Goal: Task Accomplishment & Management: Use online tool/utility

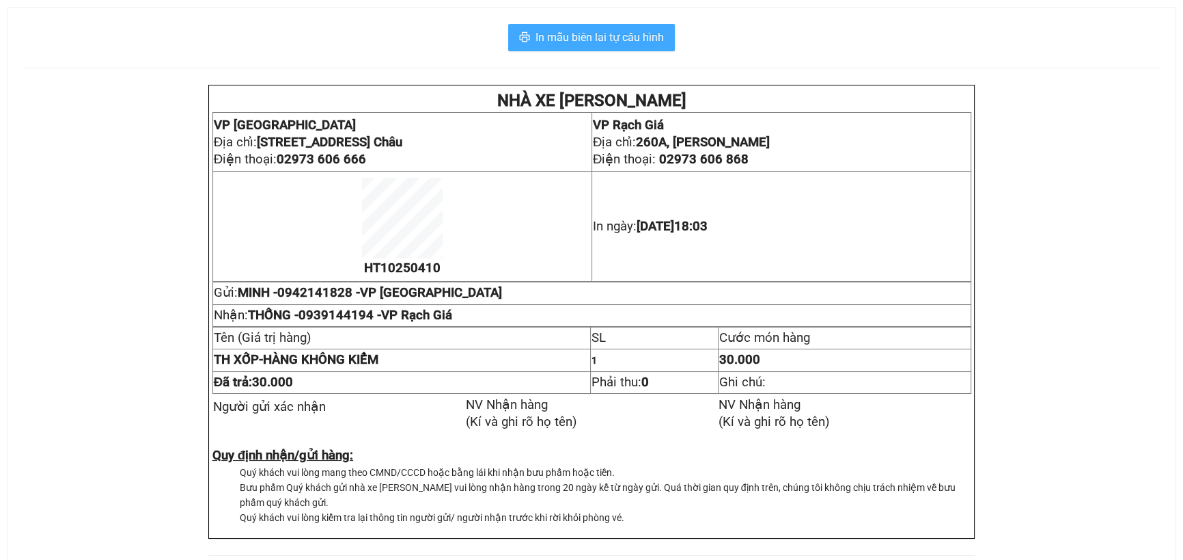
click at [576, 37] on span "In mẫu biên lai tự cấu hình" at bounding box center [600, 37] width 128 height 17
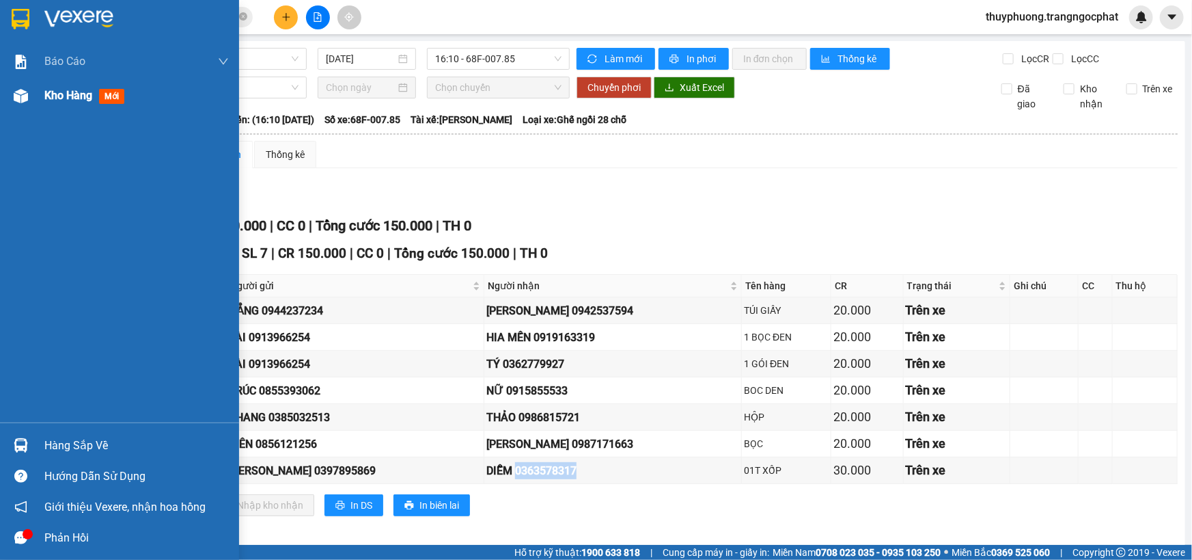
click at [81, 96] on span "Kho hàng" at bounding box center [68, 95] width 48 height 13
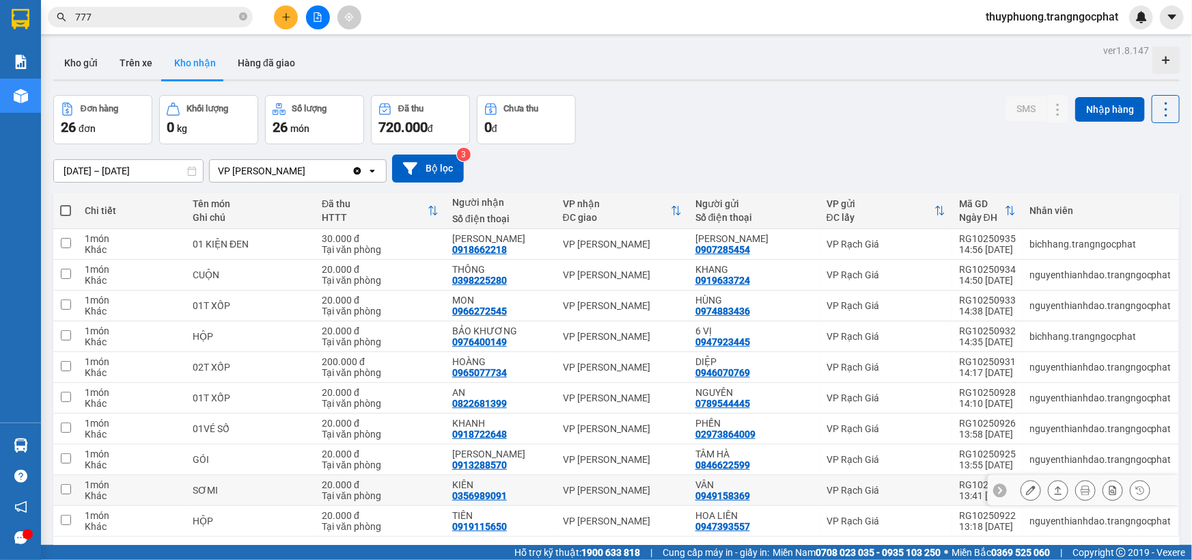
scroll to position [61, 0]
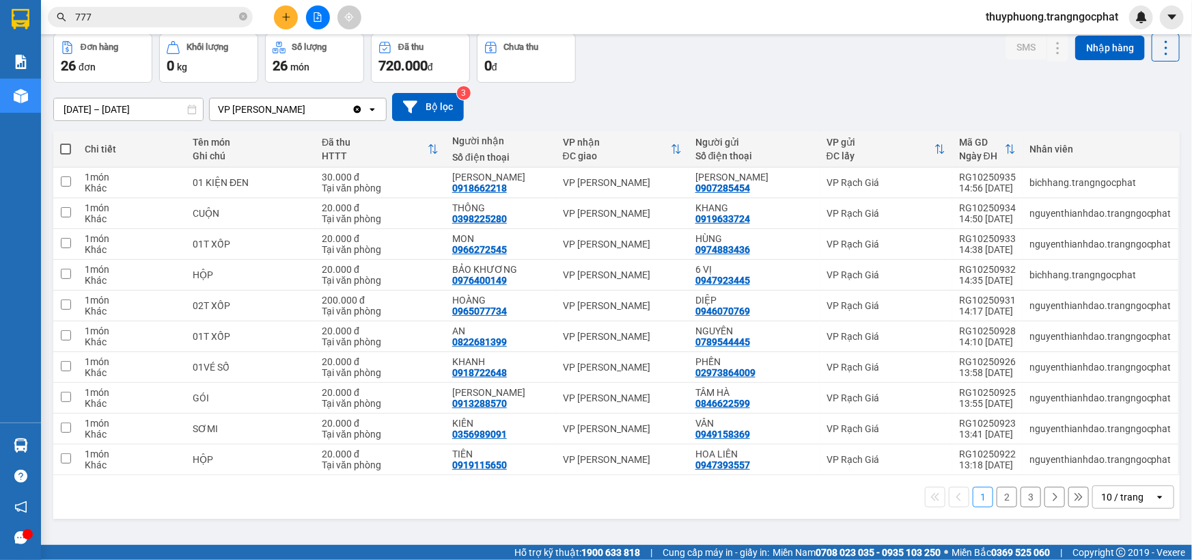
click at [978, 492] on button "1" at bounding box center [983, 497] width 20 height 20
click at [979, 493] on button "1" at bounding box center [983, 497] width 20 height 20
click at [997, 495] on button "2" at bounding box center [1007, 497] width 20 height 20
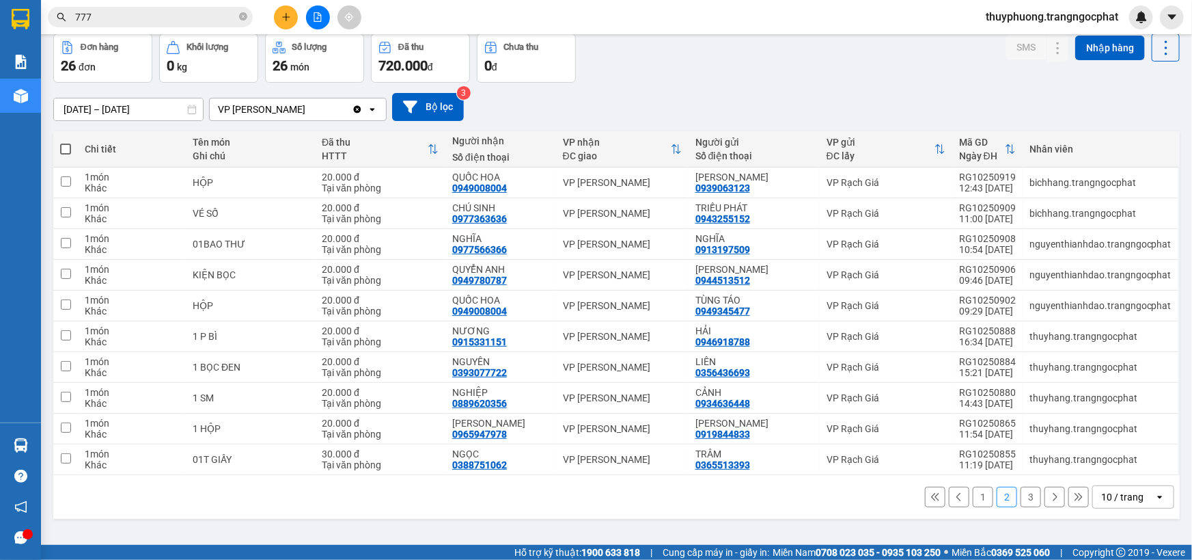
click at [973, 495] on button "1" at bounding box center [983, 497] width 20 height 20
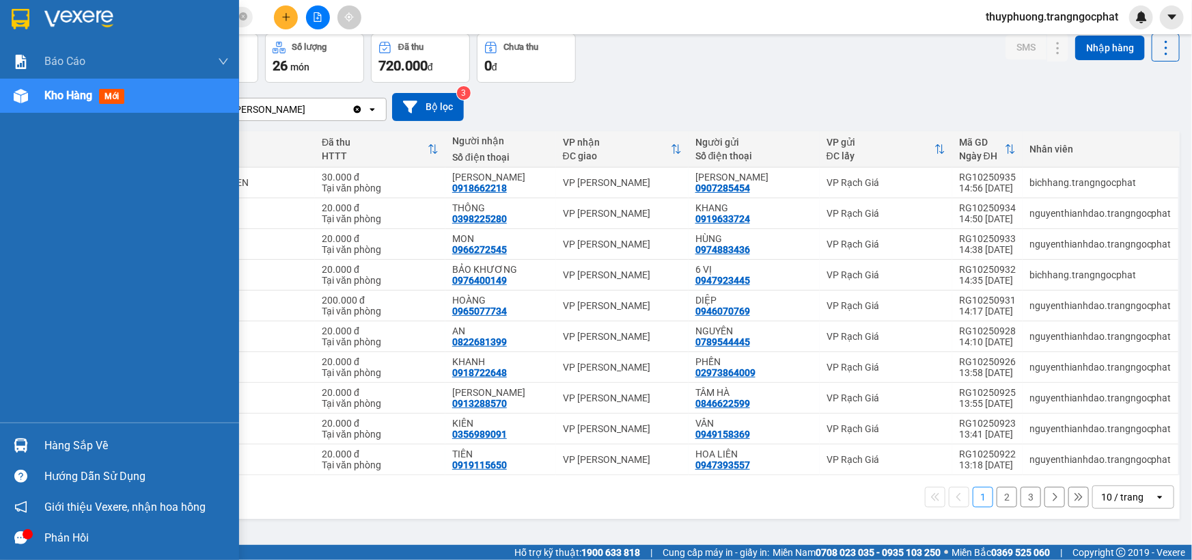
click at [97, 446] on div "Hàng sắp về" at bounding box center [136, 445] width 184 height 20
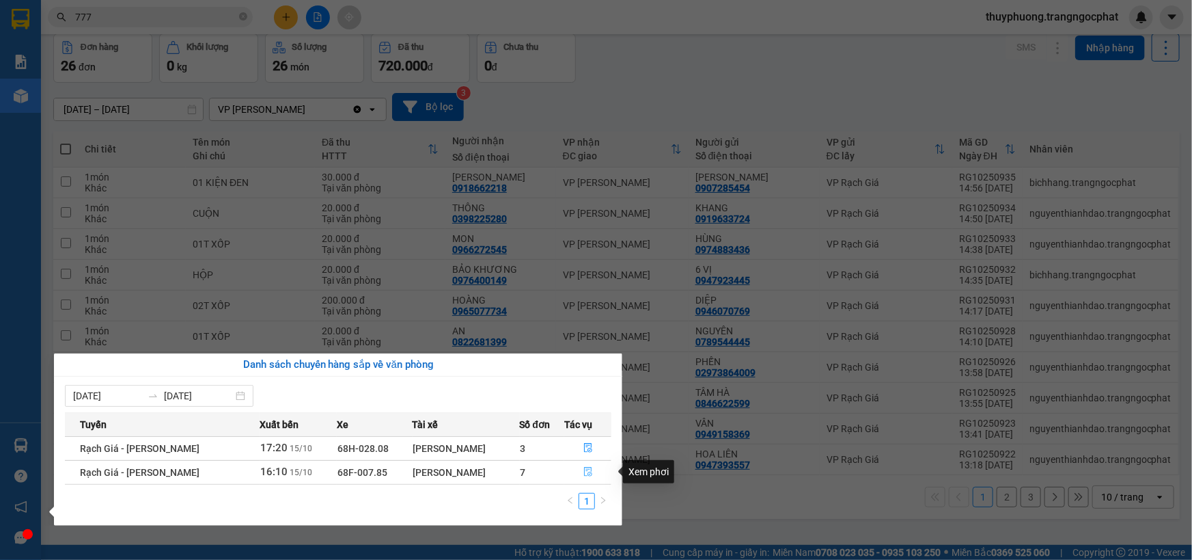
click at [586, 474] on icon "file-done" at bounding box center [589, 472] width 10 height 10
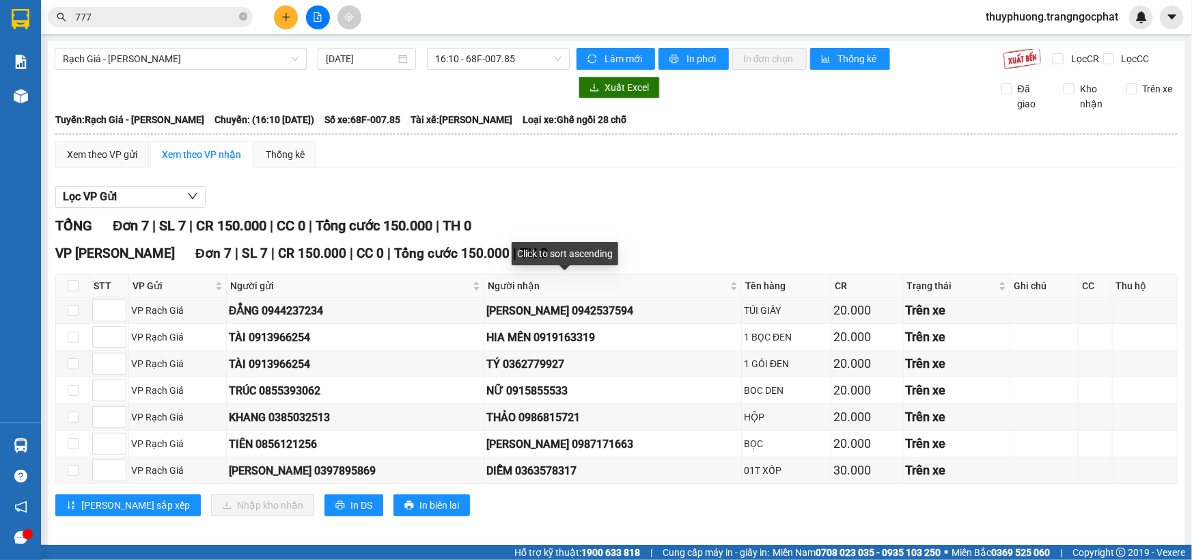
scroll to position [8, 0]
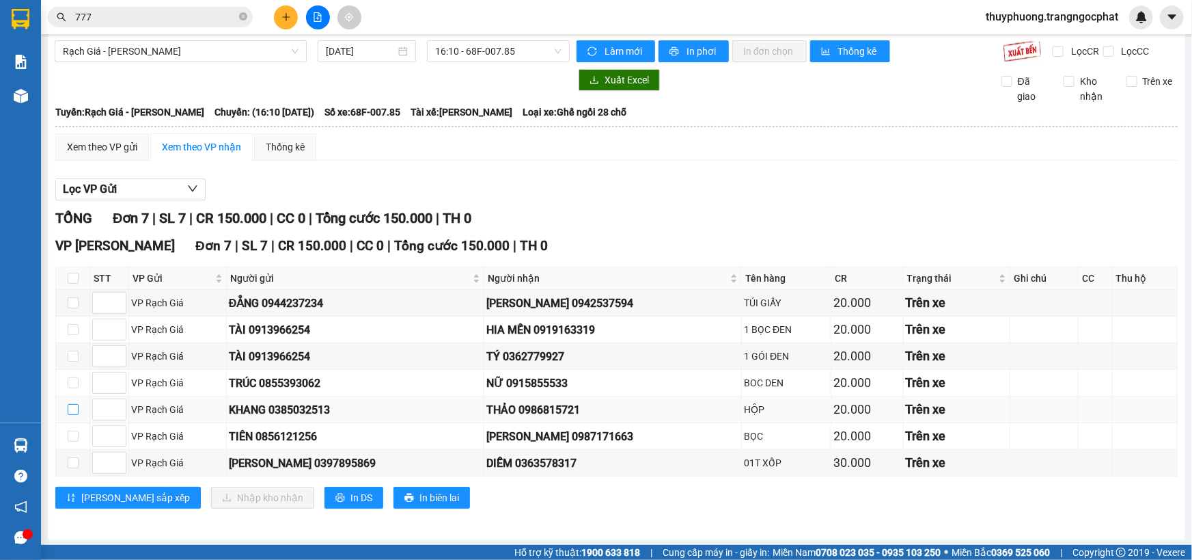
click at [73, 410] on input "checkbox" at bounding box center [73, 409] width 11 height 11
checkbox input "true"
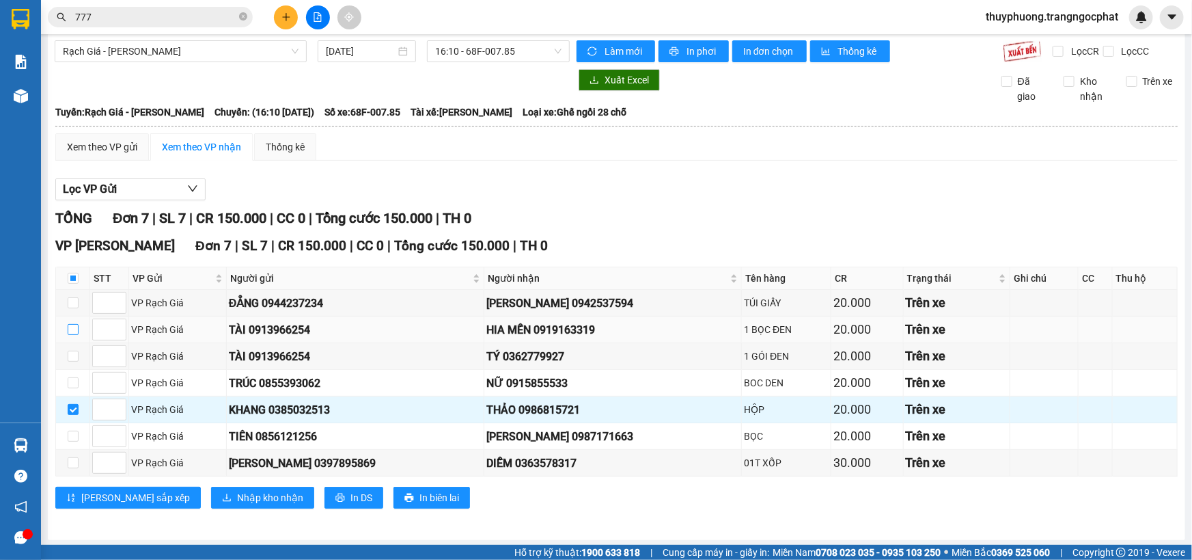
click at [72, 327] on input "checkbox" at bounding box center [73, 329] width 11 height 11
checkbox input "true"
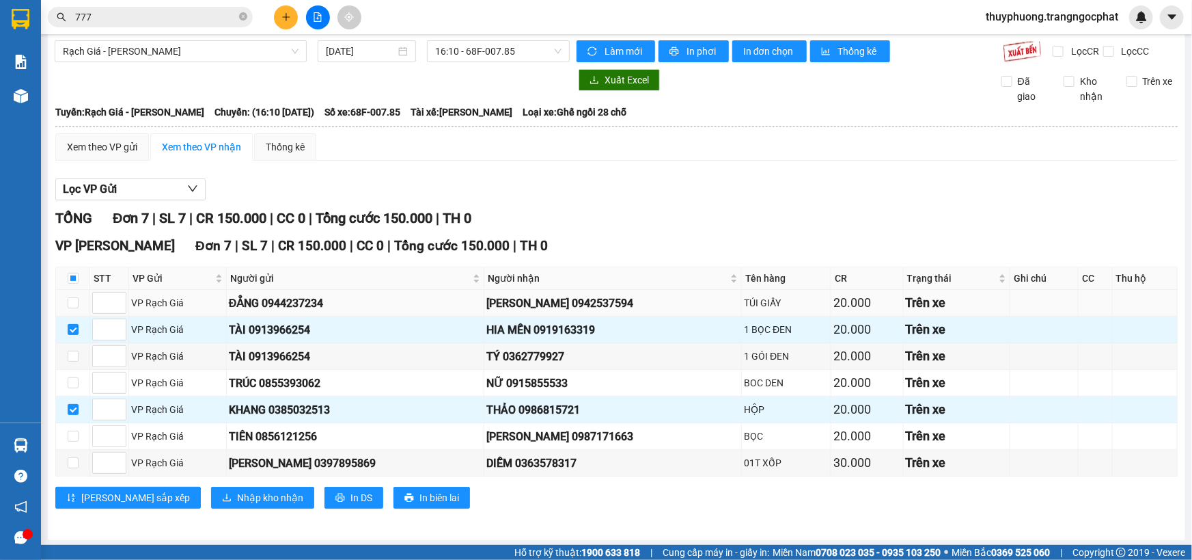
click at [78, 300] on td at bounding box center [73, 303] width 34 height 27
click at [77, 300] on input "checkbox" at bounding box center [73, 302] width 11 height 11
checkbox input "true"
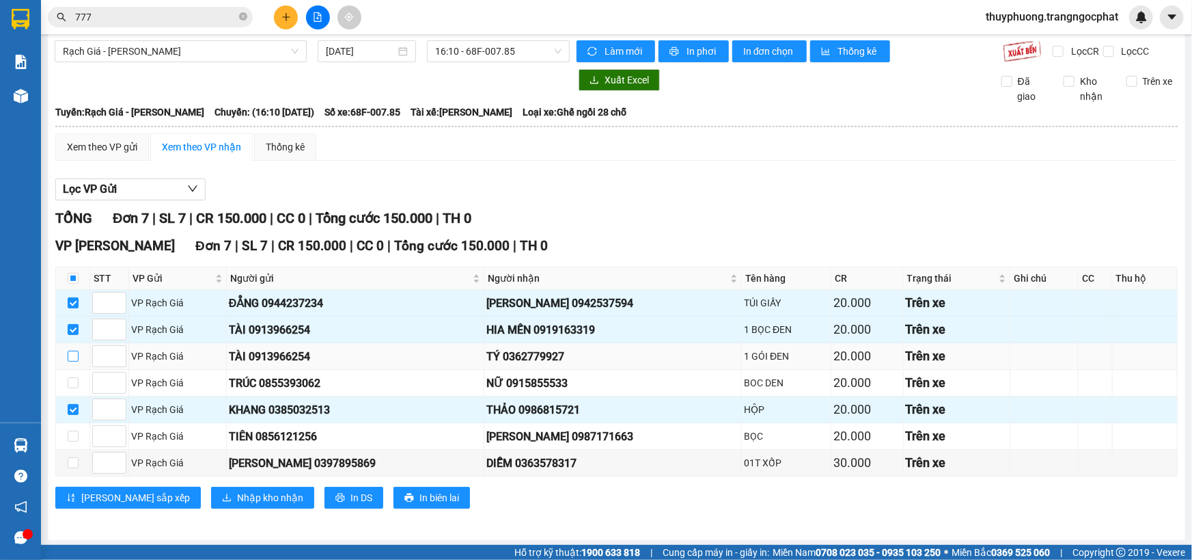
click at [71, 358] on input "checkbox" at bounding box center [73, 356] width 11 height 11
checkbox input "true"
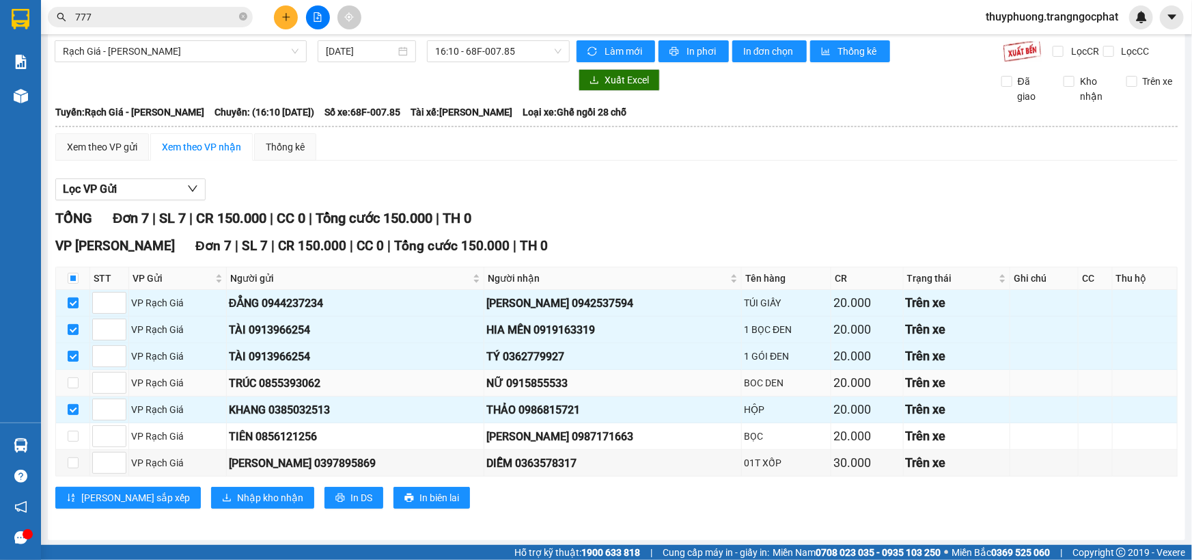
click at [74, 371] on td at bounding box center [73, 383] width 34 height 27
click at [72, 432] on input "checkbox" at bounding box center [73, 435] width 11 height 11
checkbox input "true"
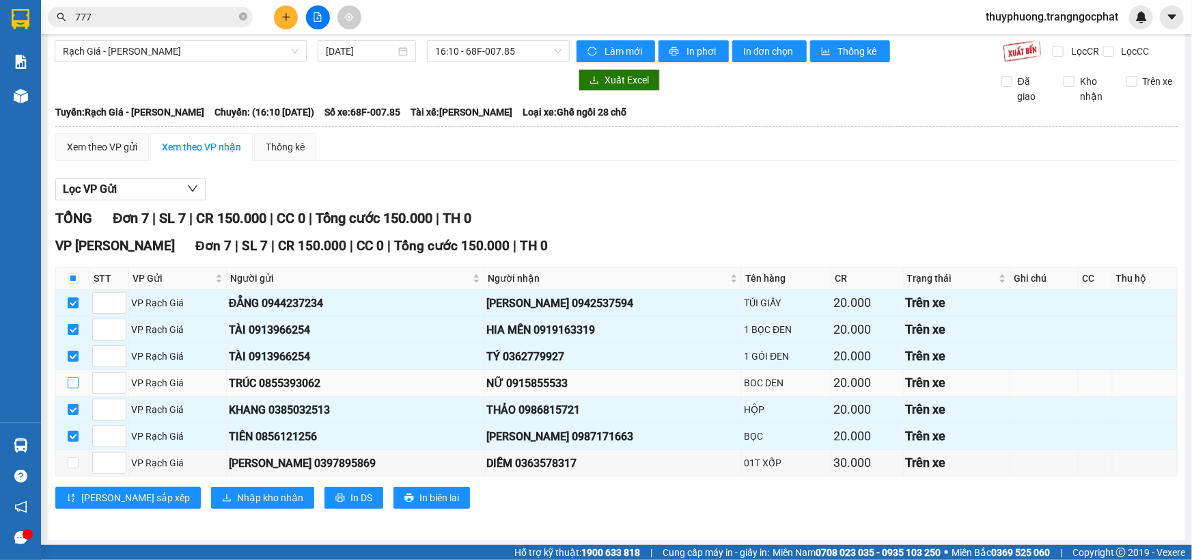
click at [72, 375] on label at bounding box center [73, 382] width 11 height 15
click at [72, 377] on input "checkbox" at bounding box center [73, 382] width 11 height 11
checkbox input "true"
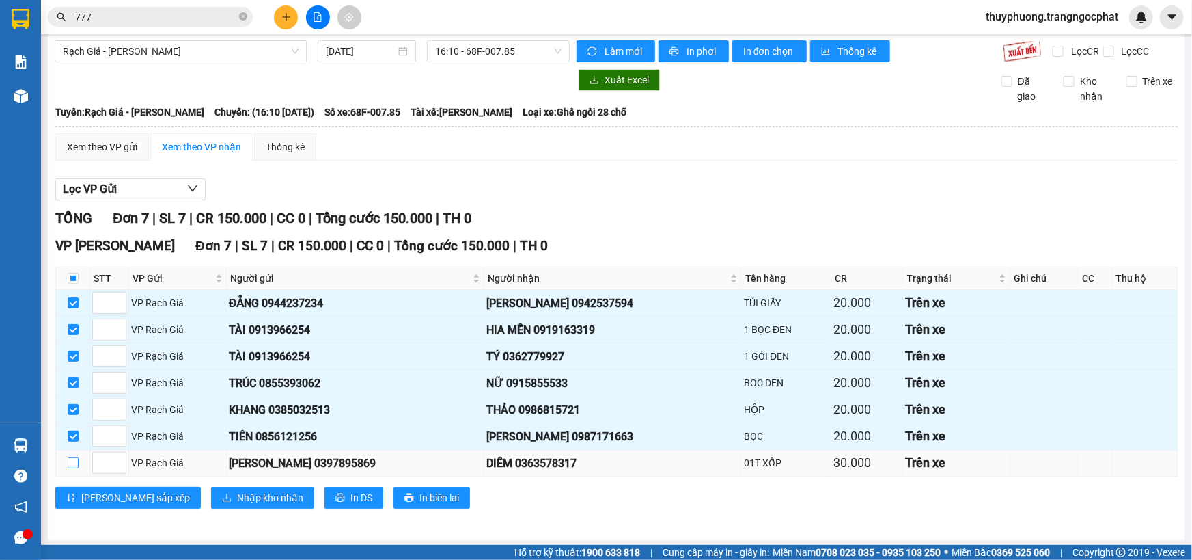
click at [71, 458] on input "checkbox" at bounding box center [73, 462] width 11 height 11
checkbox input "true"
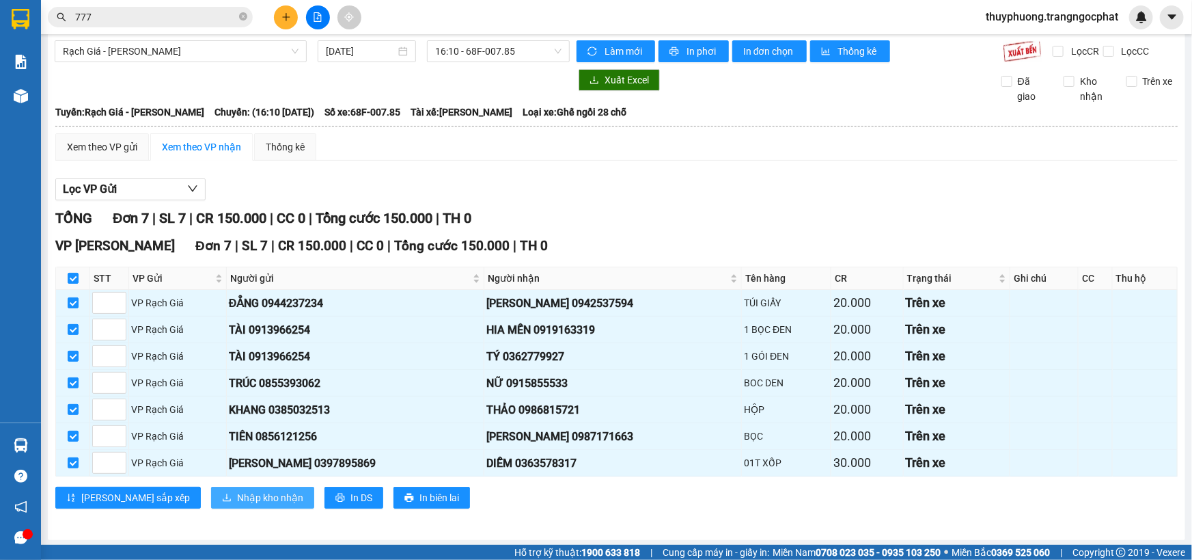
click at [237, 500] on span "Nhập kho nhận" at bounding box center [270, 497] width 66 height 15
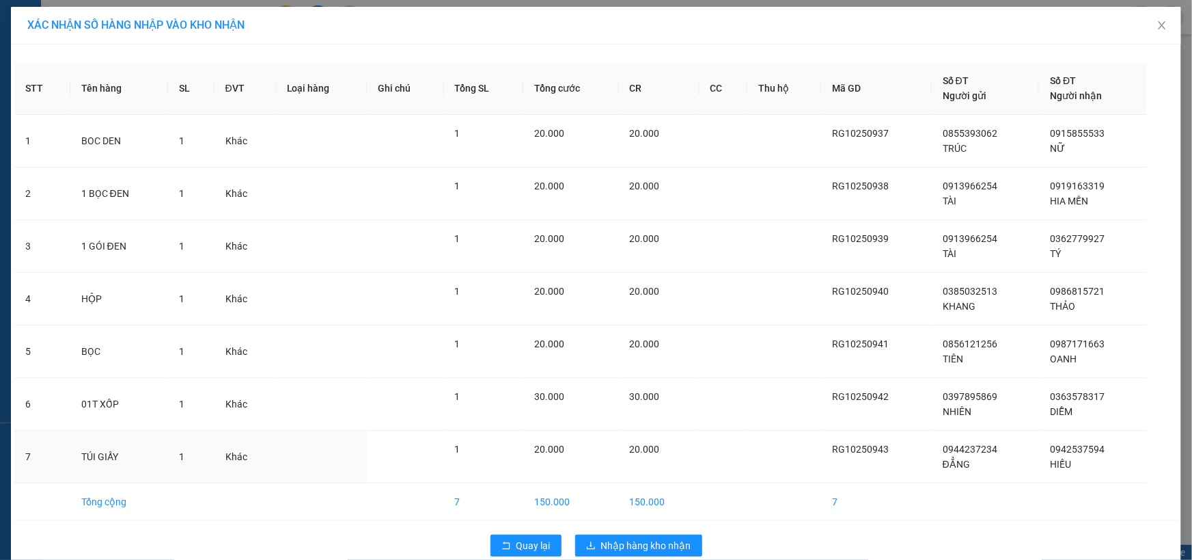
scroll to position [22, 0]
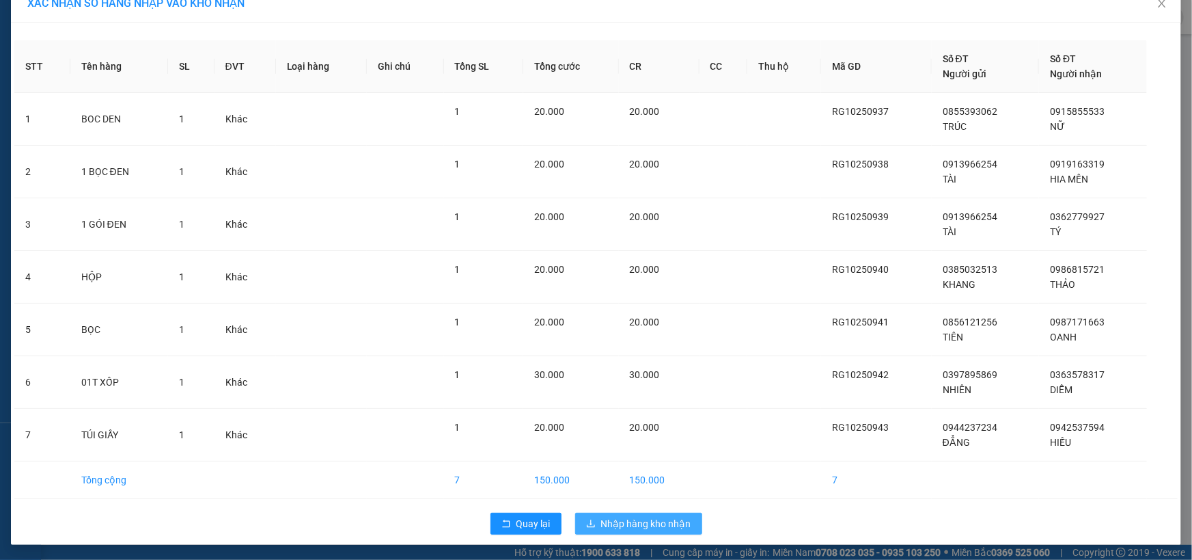
click at [663, 512] on button "Nhập hàng kho nhận" at bounding box center [638, 523] width 127 height 22
